Goal: Transaction & Acquisition: Subscribe to service/newsletter

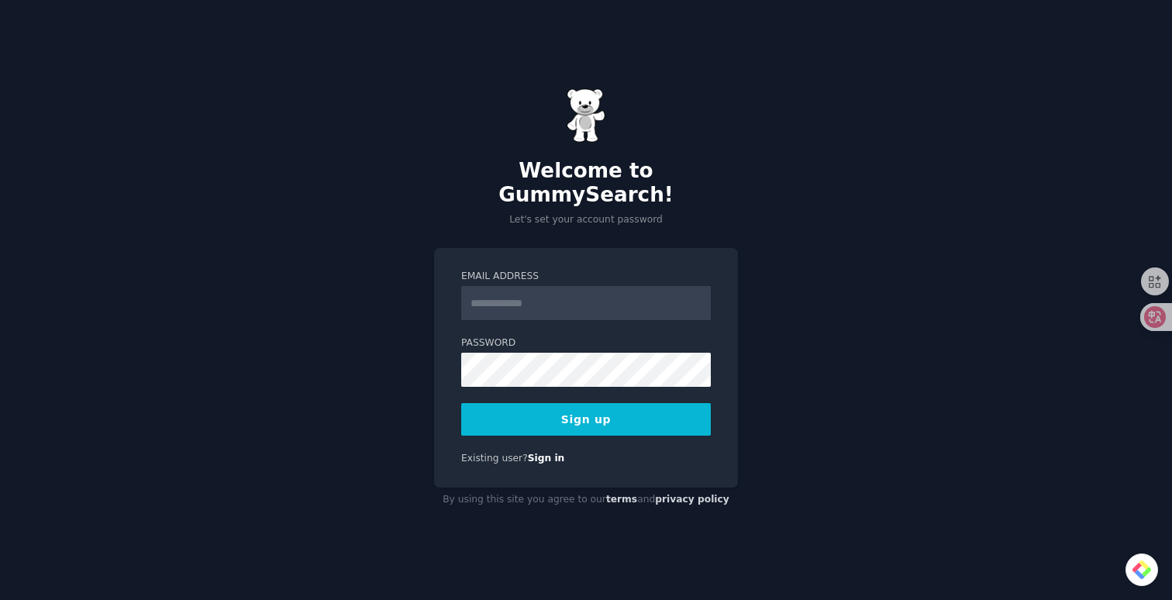
click at [555, 292] on input "Email Address" at bounding box center [586, 303] width 250 height 34
type input "**********"
click at [568, 403] on button "Sign up" at bounding box center [586, 419] width 250 height 33
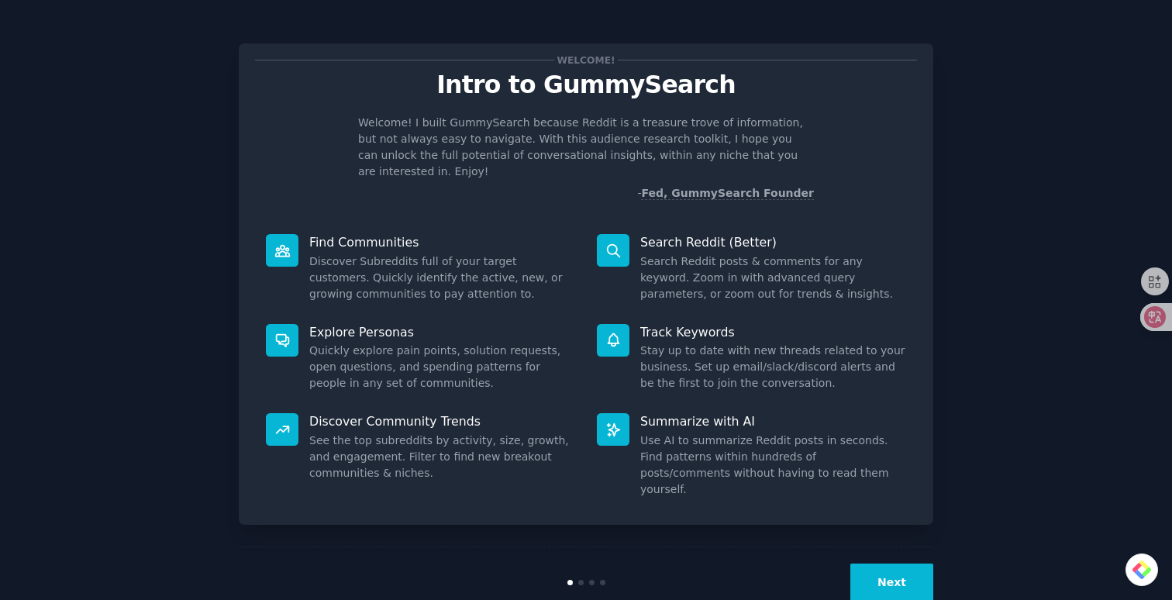
click at [889, 564] on button "Next" at bounding box center [892, 583] width 83 height 38
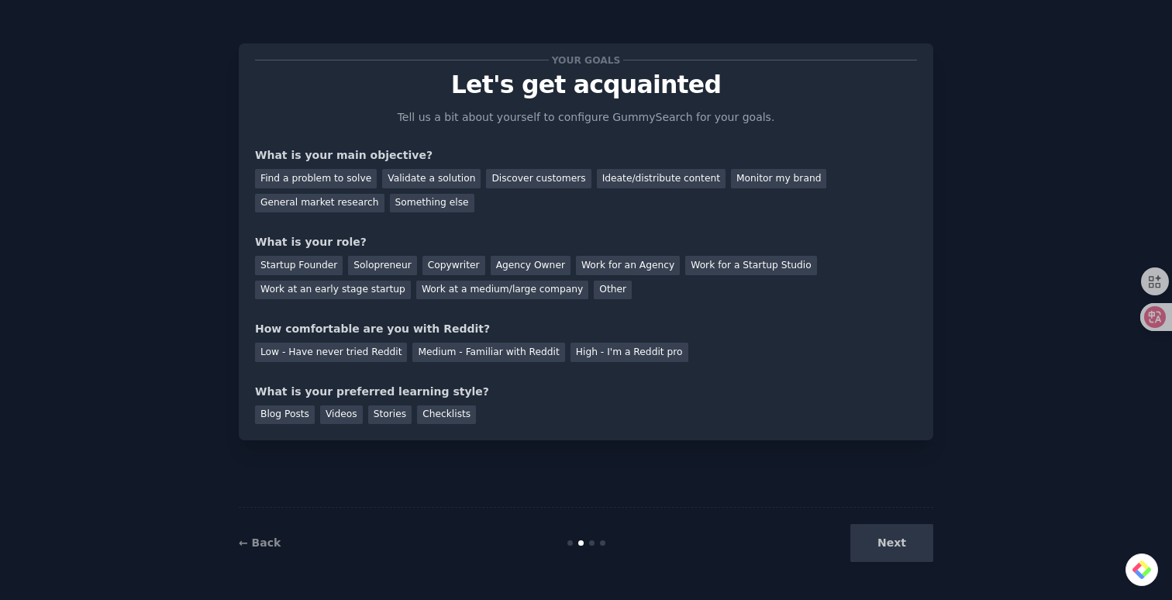
click at [889, 558] on div "Next" at bounding box center [818, 543] width 232 height 38
click at [889, 539] on div "Next" at bounding box center [818, 543] width 232 height 38
click at [318, 171] on div "Find a problem to solve" at bounding box center [316, 178] width 122 height 19
click at [508, 176] on div "Discover customers" at bounding box center [538, 178] width 105 height 19
click at [618, 171] on div "Ideate/distribute content" at bounding box center [661, 178] width 129 height 19
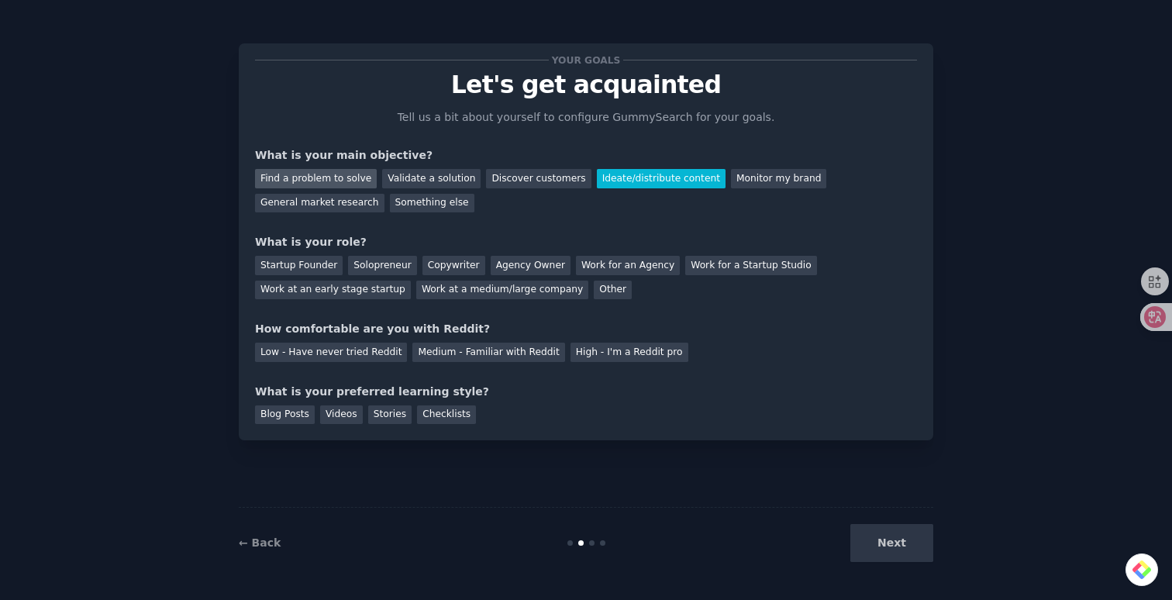
click at [358, 181] on div "Find a problem to solve" at bounding box center [316, 178] width 122 height 19
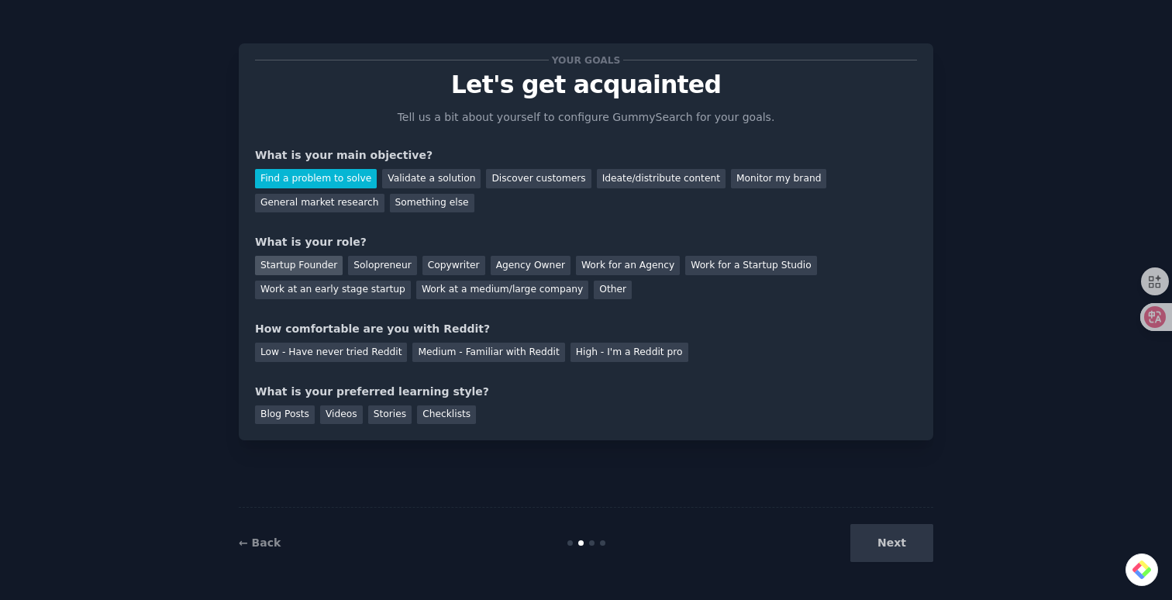
click at [310, 264] on div "Startup Founder" at bounding box center [299, 265] width 88 height 19
click at [513, 352] on div "Medium - Familiar with Reddit" at bounding box center [489, 352] width 152 height 19
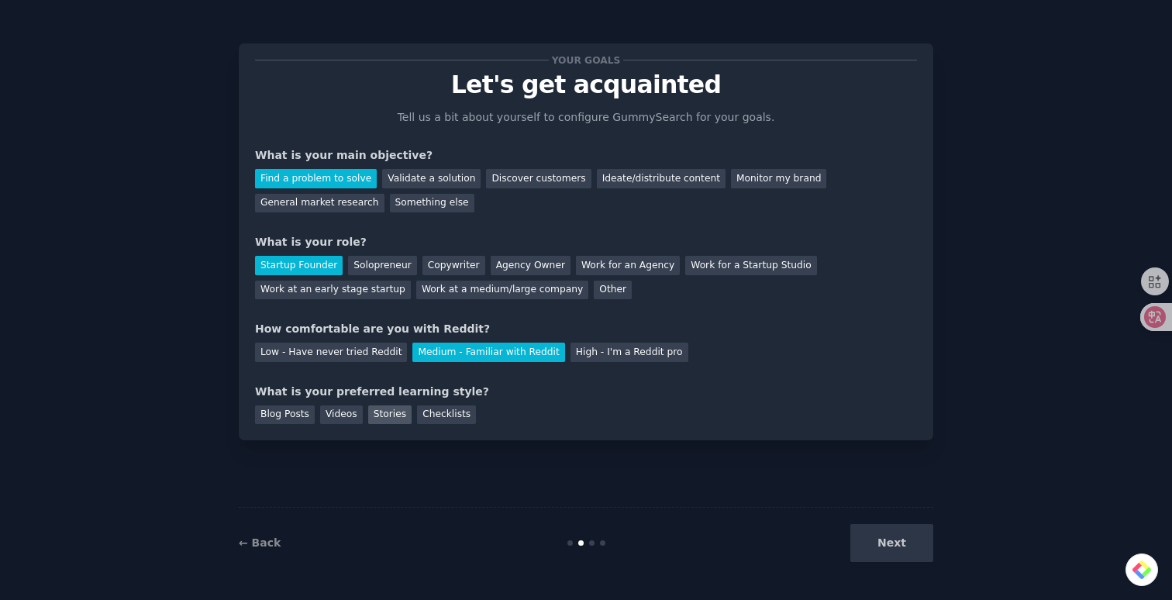
click at [388, 414] on div "Stories" at bounding box center [389, 415] width 43 height 19
click at [875, 536] on button "Next" at bounding box center [892, 543] width 83 height 38
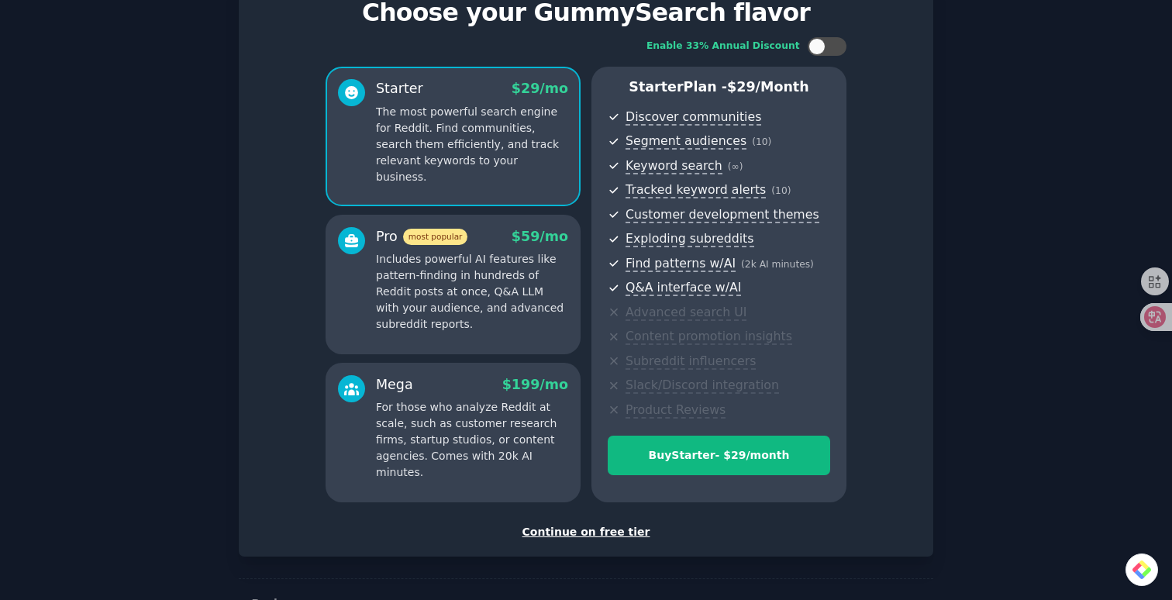
scroll to position [119, 0]
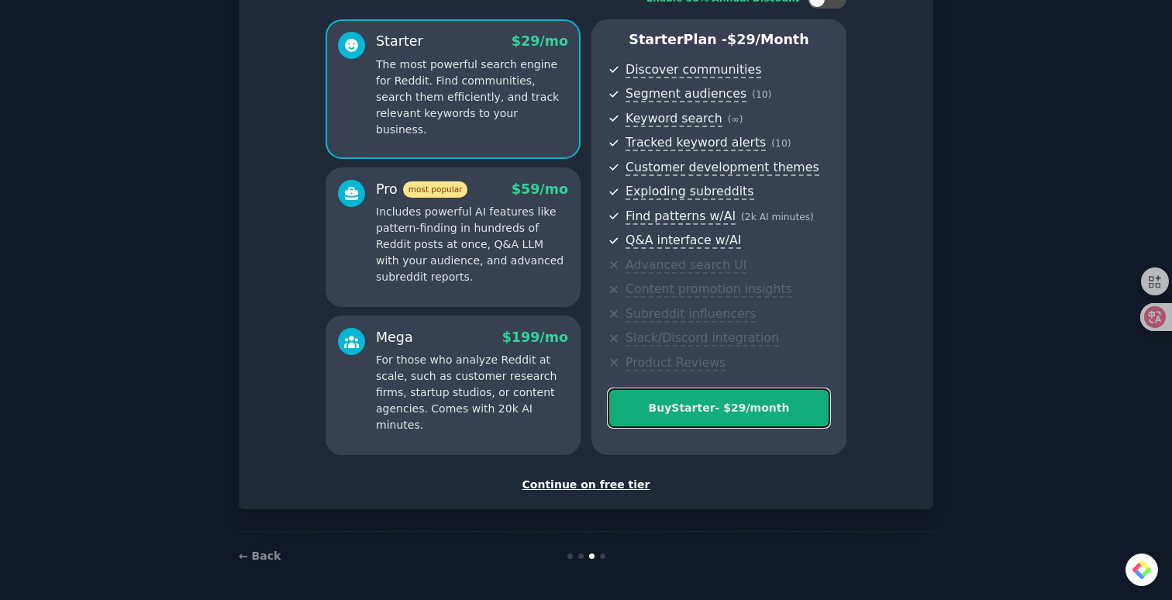
click at [733, 424] on button "Buy Starter - $ 29 /month" at bounding box center [719, 408] width 223 height 40
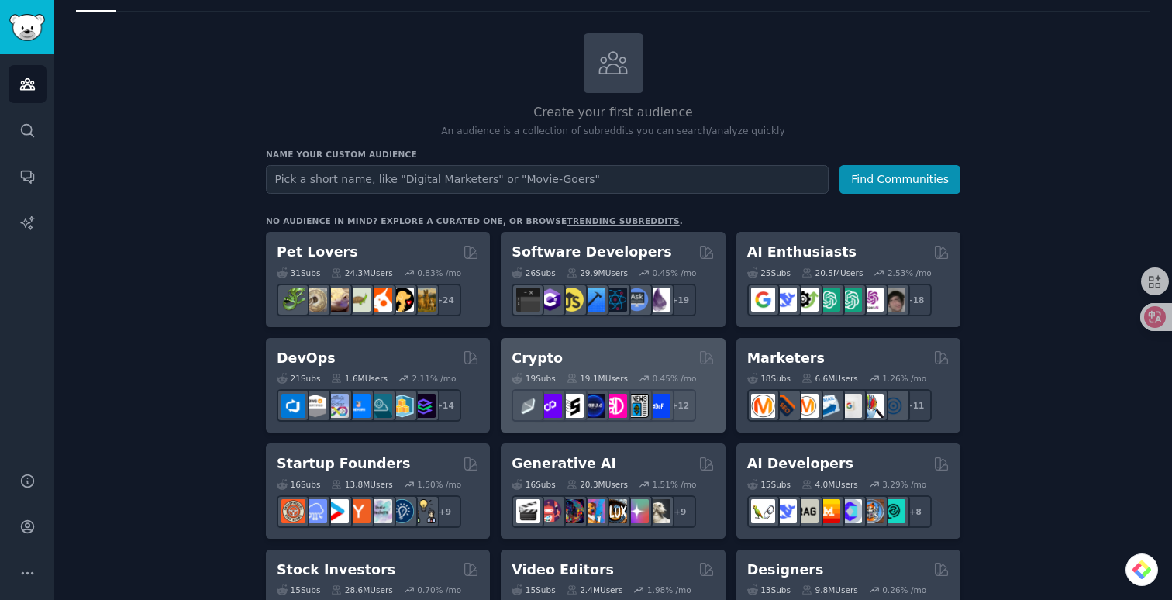
scroll to position [155, 0]
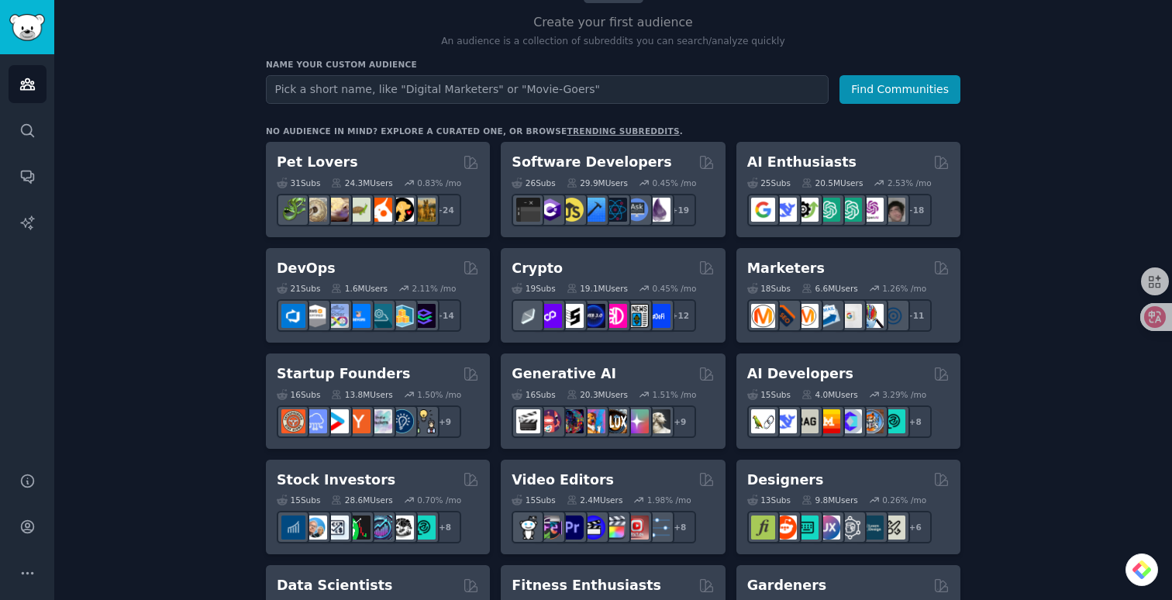
click at [740, 30] on h2 "Create your first audience" at bounding box center [613, 22] width 695 height 19
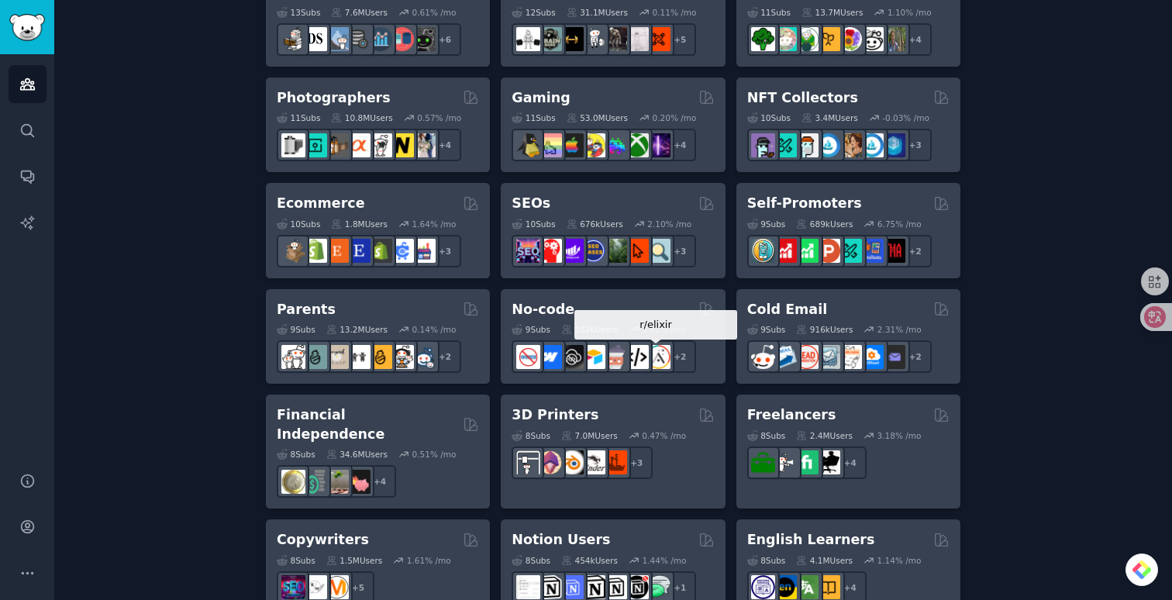
scroll to position [927, 0]
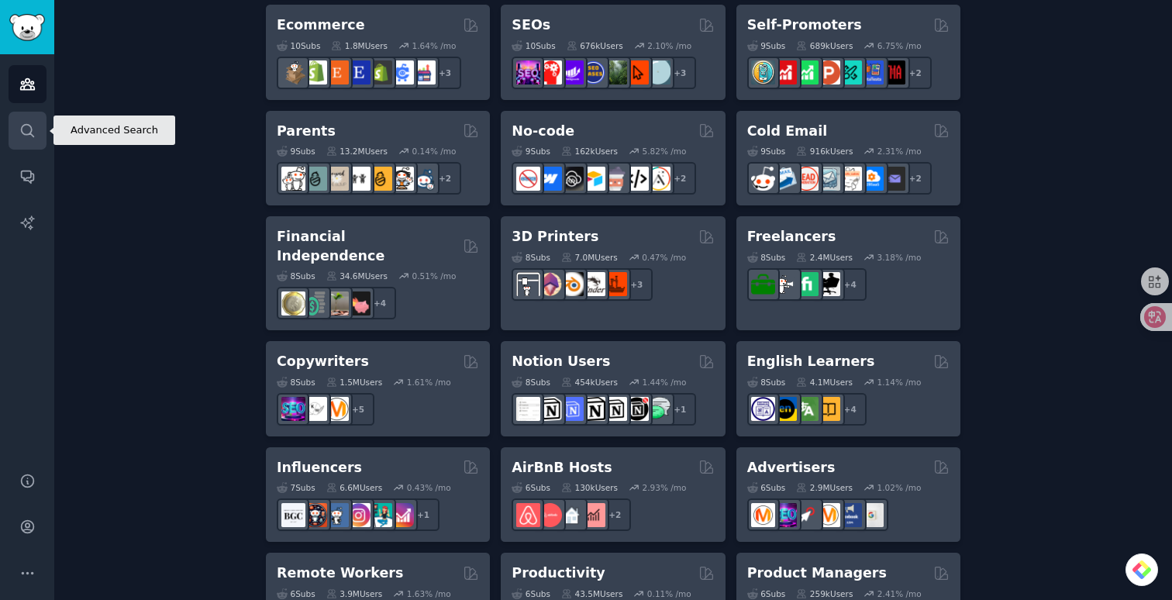
click at [29, 136] on icon "Sidebar" at bounding box center [27, 131] width 16 height 16
